Goal: Task Accomplishment & Management: Use online tool/utility

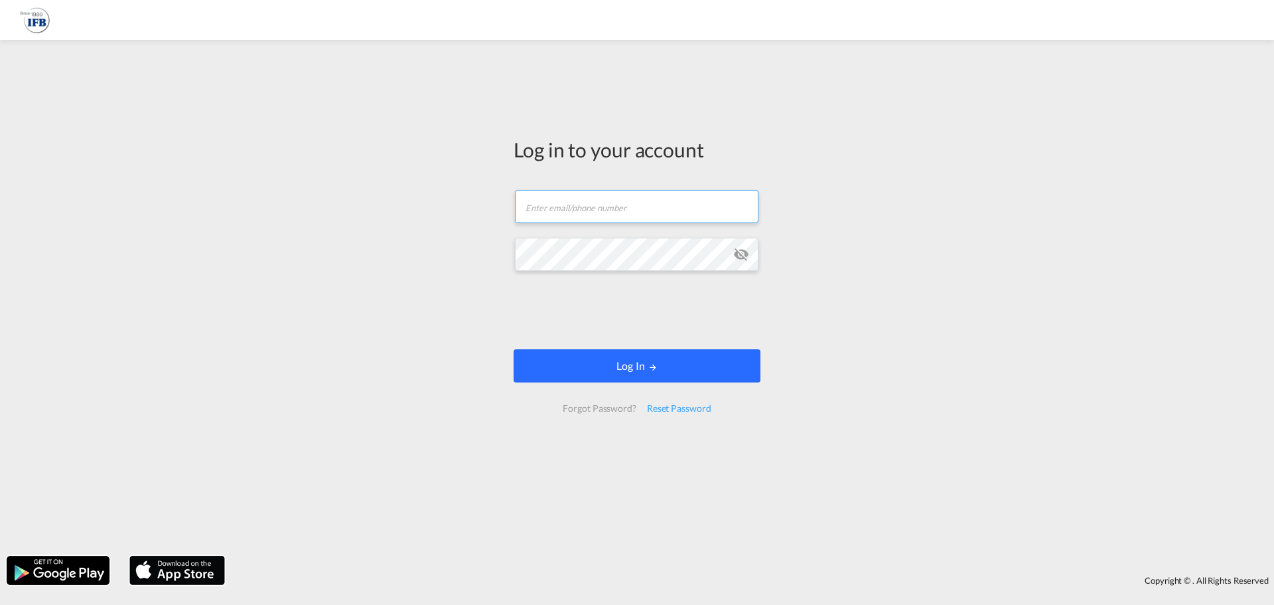
type input "[EMAIL_ADDRESS][PERSON_NAME][DOMAIN_NAME]"
click at [579, 358] on button "Log In" at bounding box center [637, 365] width 247 height 33
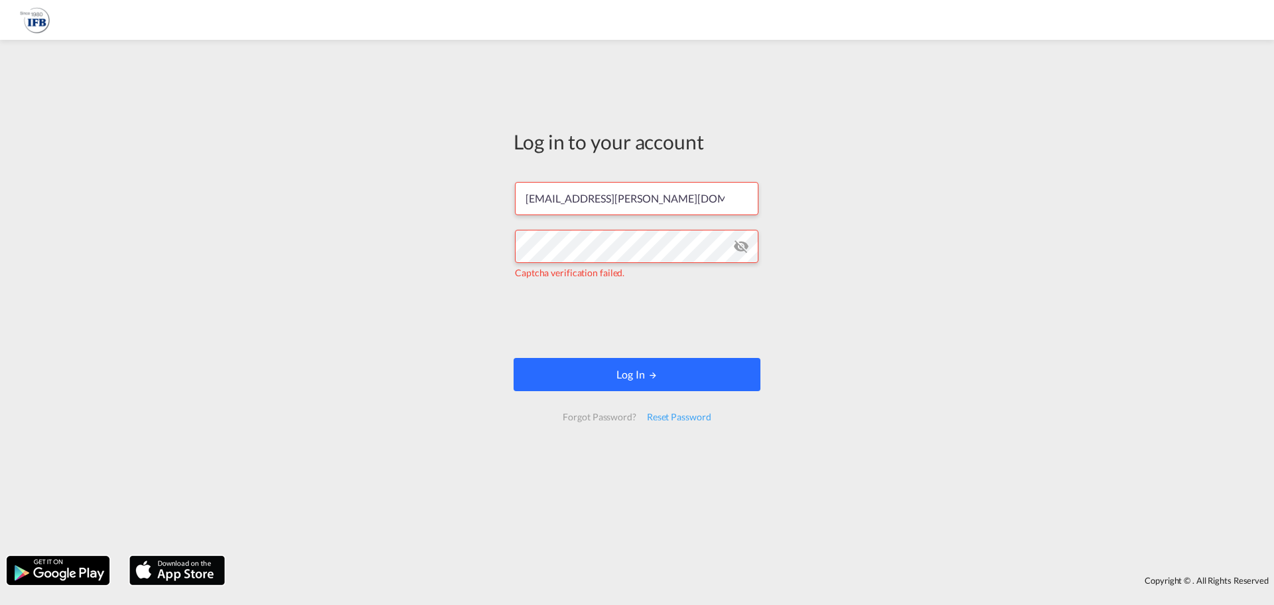
click at [658, 374] on button "Log In" at bounding box center [637, 374] width 247 height 33
